Goal: Entertainment & Leisure: Consume media (video, audio)

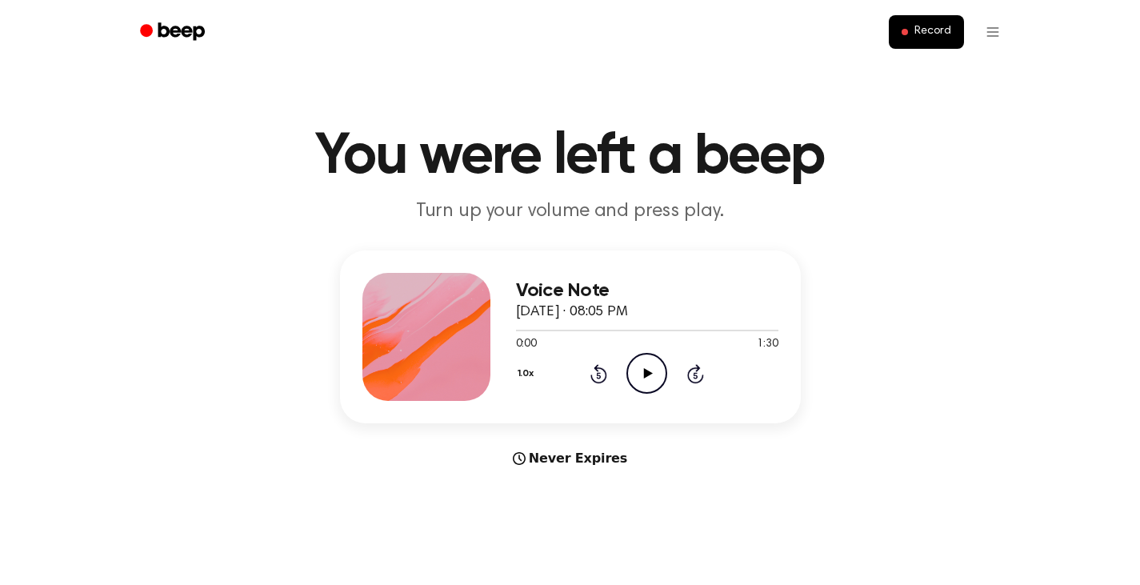
click at [650, 374] on icon at bounding box center [648, 373] width 9 height 10
click at [650, 372] on icon at bounding box center [646, 373] width 7 height 10
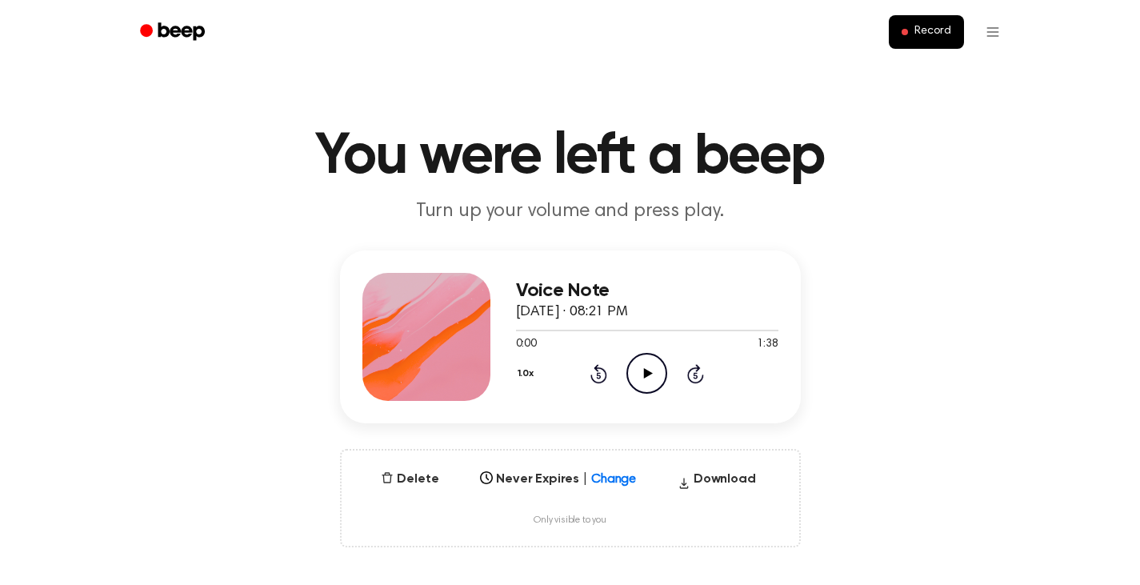
click at [644, 370] on icon at bounding box center [648, 373] width 9 height 10
click at [644, 370] on icon at bounding box center [646, 373] width 7 height 10
click at [518, 334] on div at bounding box center [647, 329] width 262 height 13
click at [646, 372] on icon at bounding box center [648, 373] width 9 height 10
click at [646, 372] on icon "Pause Audio" at bounding box center [646, 373] width 41 height 41
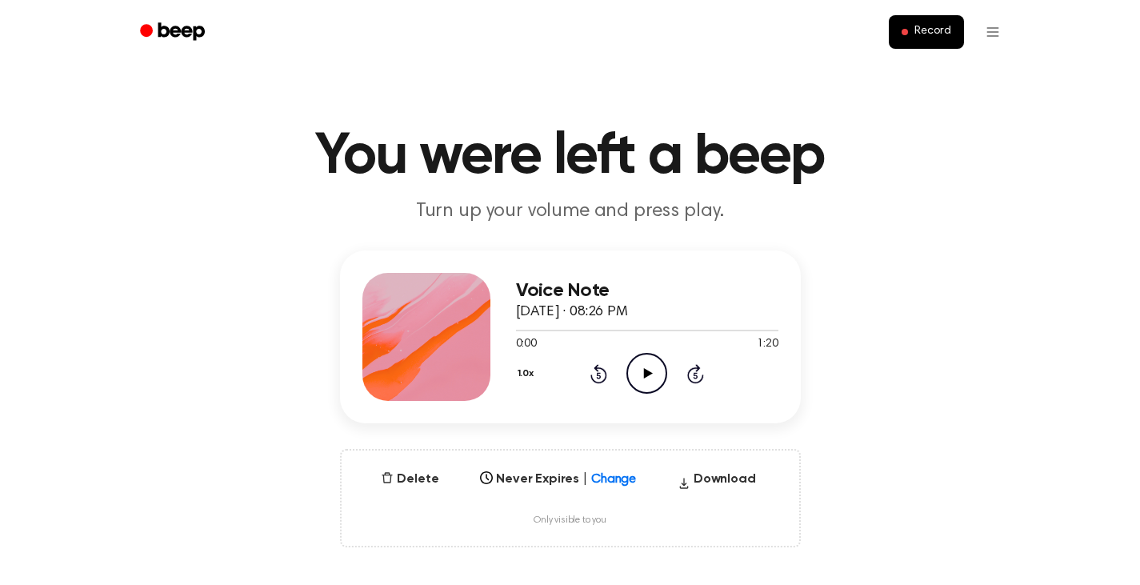
click at [642, 374] on icon "Play Audio" at bounding box center [646, 373] width 41 height 41
click at [642, 374] on icon "Pause Audio" at bounding box center [646, 373] width 41 height 41
click at [518, 331] on div at bounding box center [647, 329] width 262 height 13
click at [648, 378] on icon "Play Audio" at bounding box center [646, 373] width 41 height 41
click at [648, 378] on icon at bounding box center [646, 373] width 7 height 10
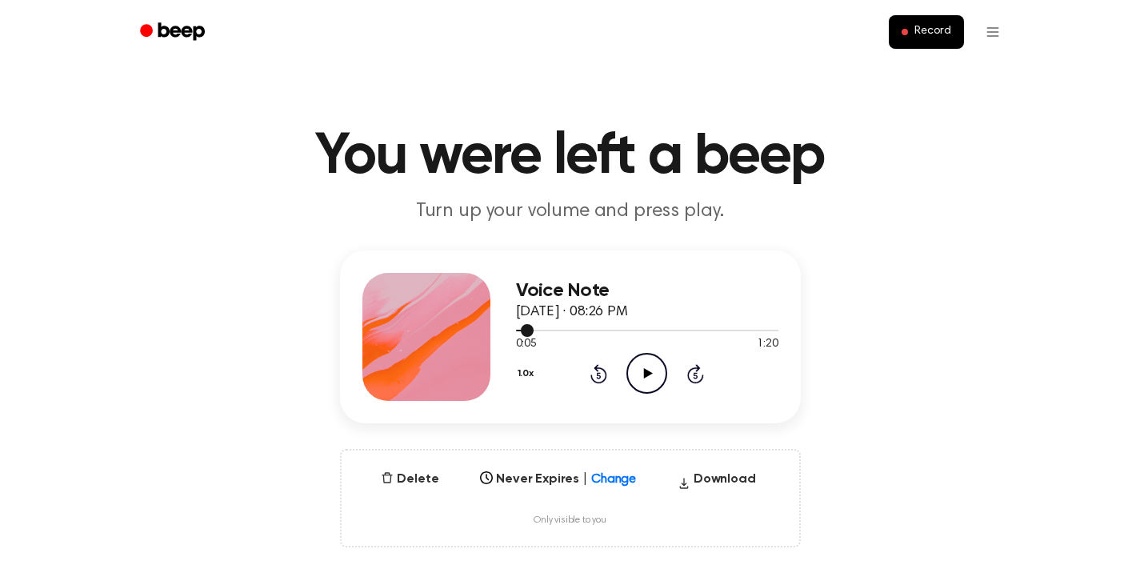
click at [525, 332] on span at bounding box center [527, 330] width 13 height 13
click at [646, 375] on icon at bounding box center [648, 373] width 9 height 10
click at [646, 375] on icon "Pause Audio" at bounding box center [646, 373] width 41 height 41
click at [647, 379] on icon "Play Audio" at bounding box center [646, 373] width 41 height 41
click at [647, 379] on icon "Pause Audio" at bounding box center [646, 373] width 41 height 41
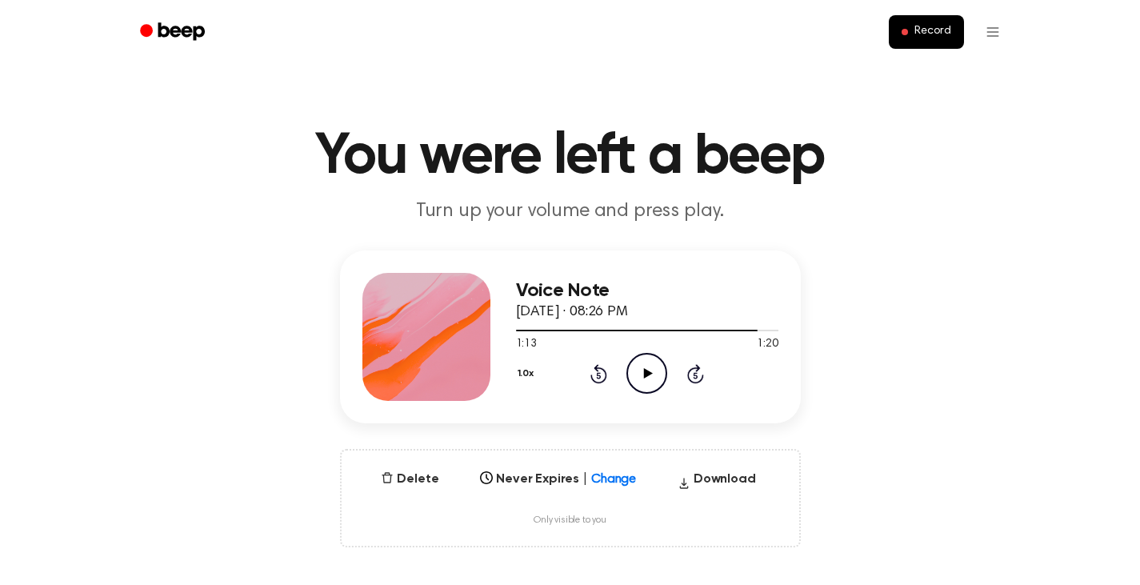
click at [648, 365] on icon "Play Audio" at bounding box center [646, 373] width 41 height 41
click at [648, 365] on icon "Pause Audio" at bounding box center [646, 373] width 41 height 41
click at [521, 329] on div at bounding box center [647, 329] width 262 height 13
click at [650, 374] on icon "Play Audio" at bounding box center [646, 373] width 41 height 41
click at [650, 374] on icon "Pause Audio" at bounding box center [646, 373] width 41 height 41
